Goal: Check status

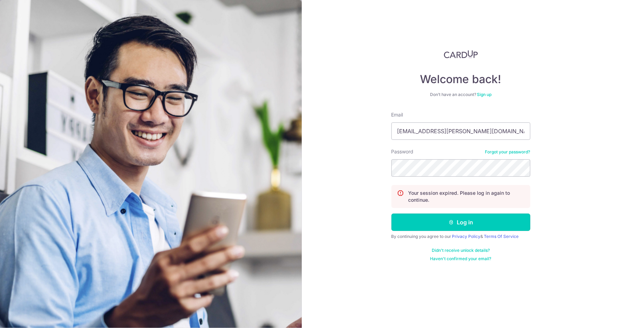
click at [491, 223] on button "Log in" at bounding box center [461, 221] width 139 height 17
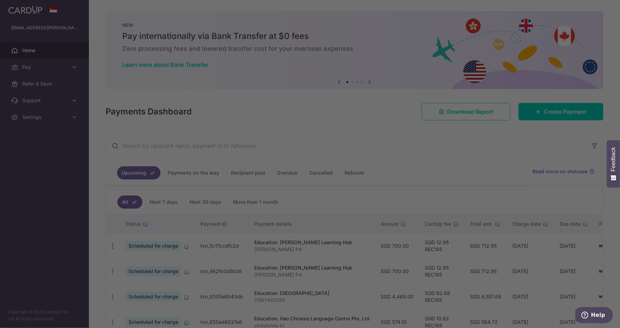
click at [192, 173] on div at bounding box center [313, 165] width 626 height 331
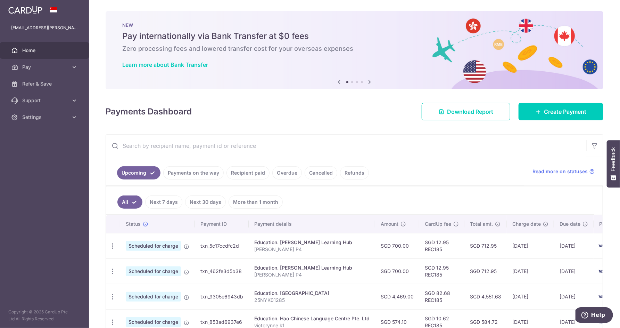
click at [206, 176] on link "Payments on the way" at bounding box center [193, 172] width 60 height 13
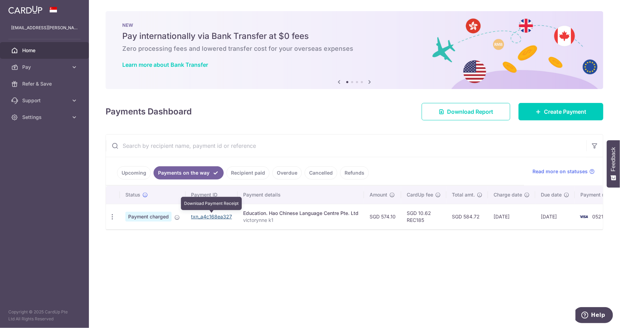
click at [207, 217] on link "txn_a4c168ea327" at bounding box center [211, 216] width 41 height 6
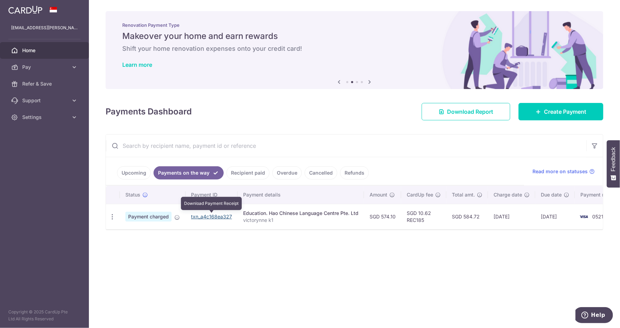
click at [209, 216] on link "txn_a4c168ea327" at bounding box center [211, 216] width 41 height 6
